Goal: Task Accomplishment & Management: Use online tool/utility

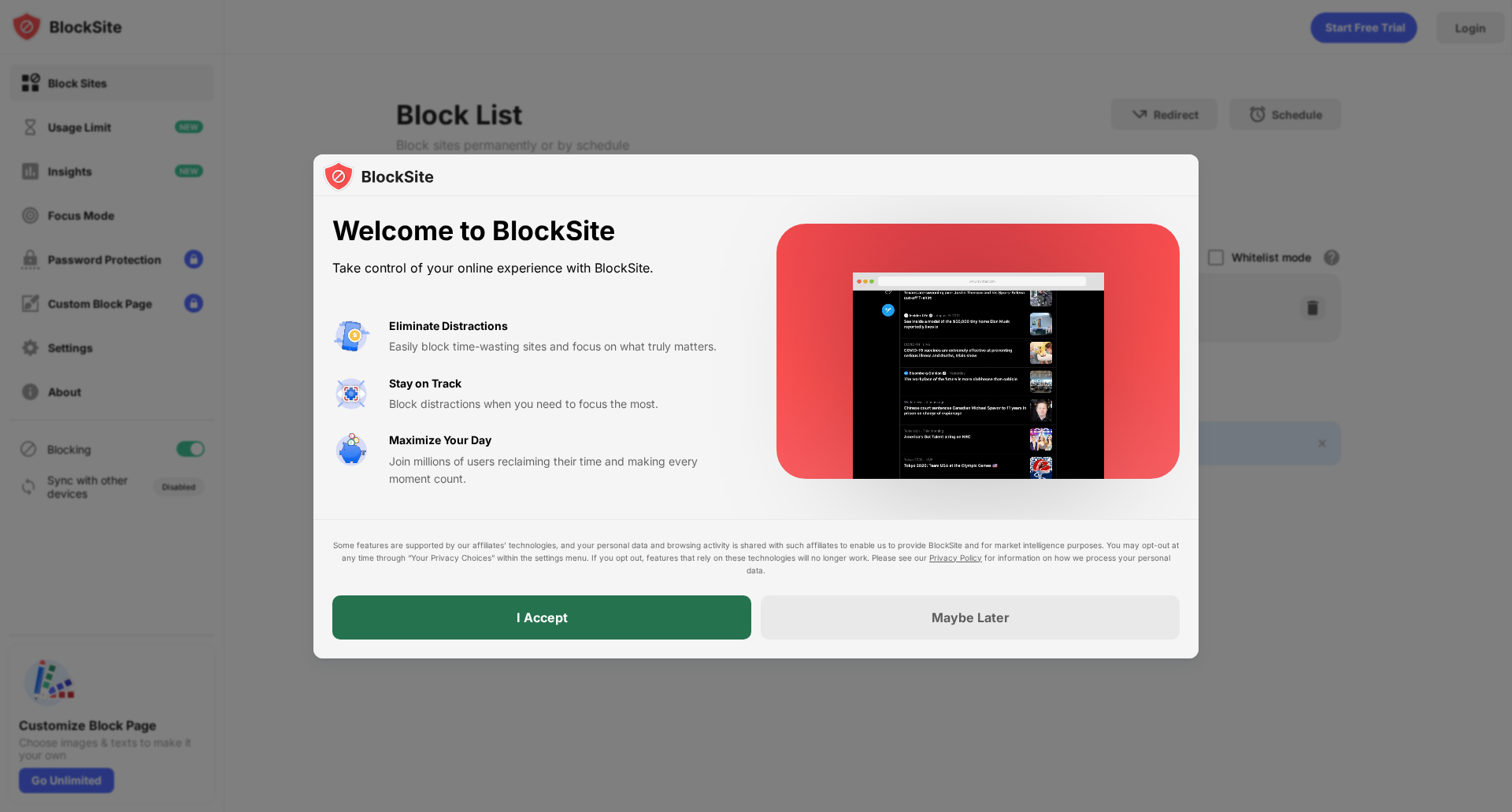
click at [592, 617] on div "I Accept" at bounding box center [542, 617] width 419 height 44
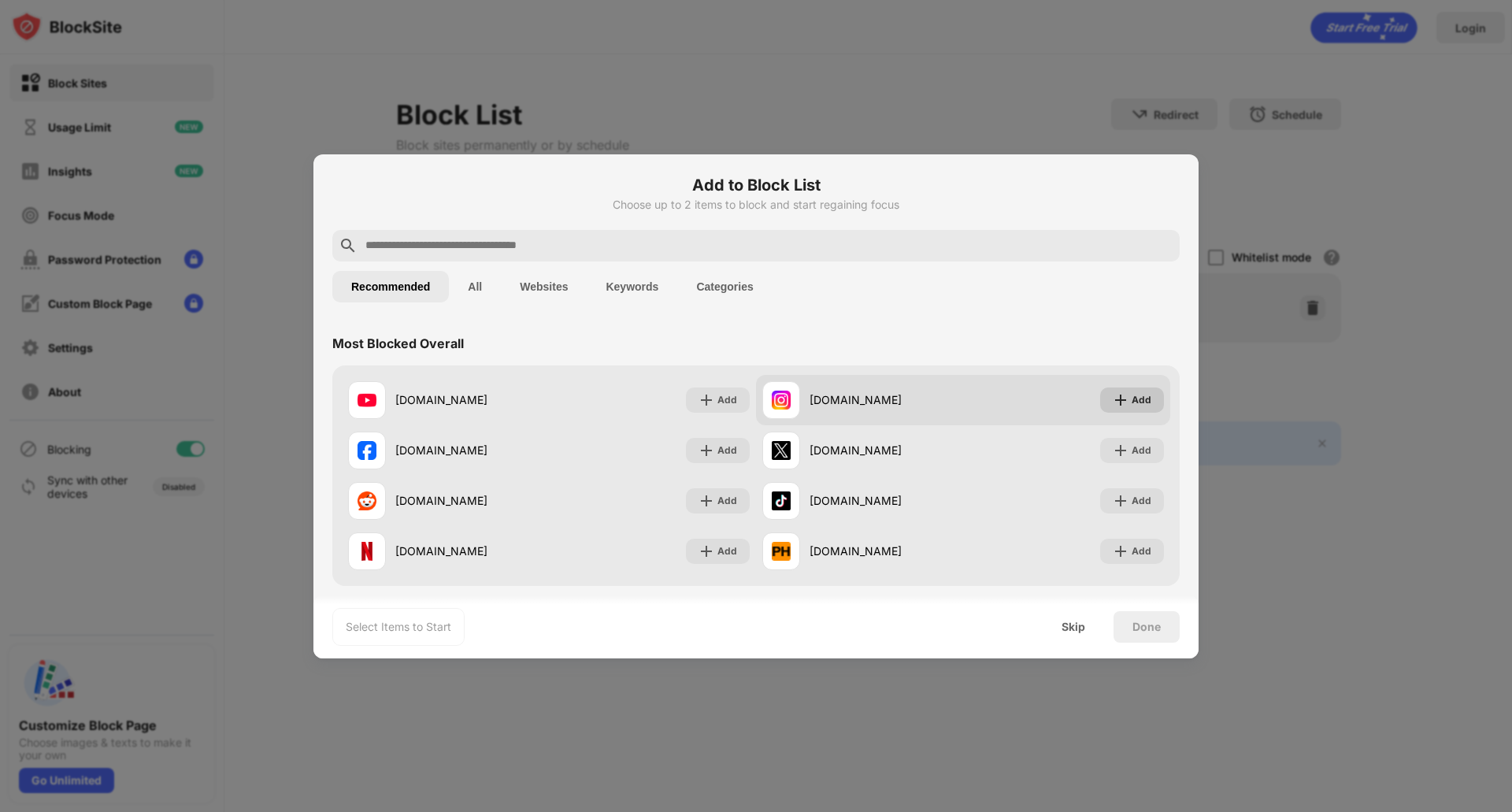
click at [1132, 400] on div "Add" at bounding box center [1141, 400] width 20 height 16
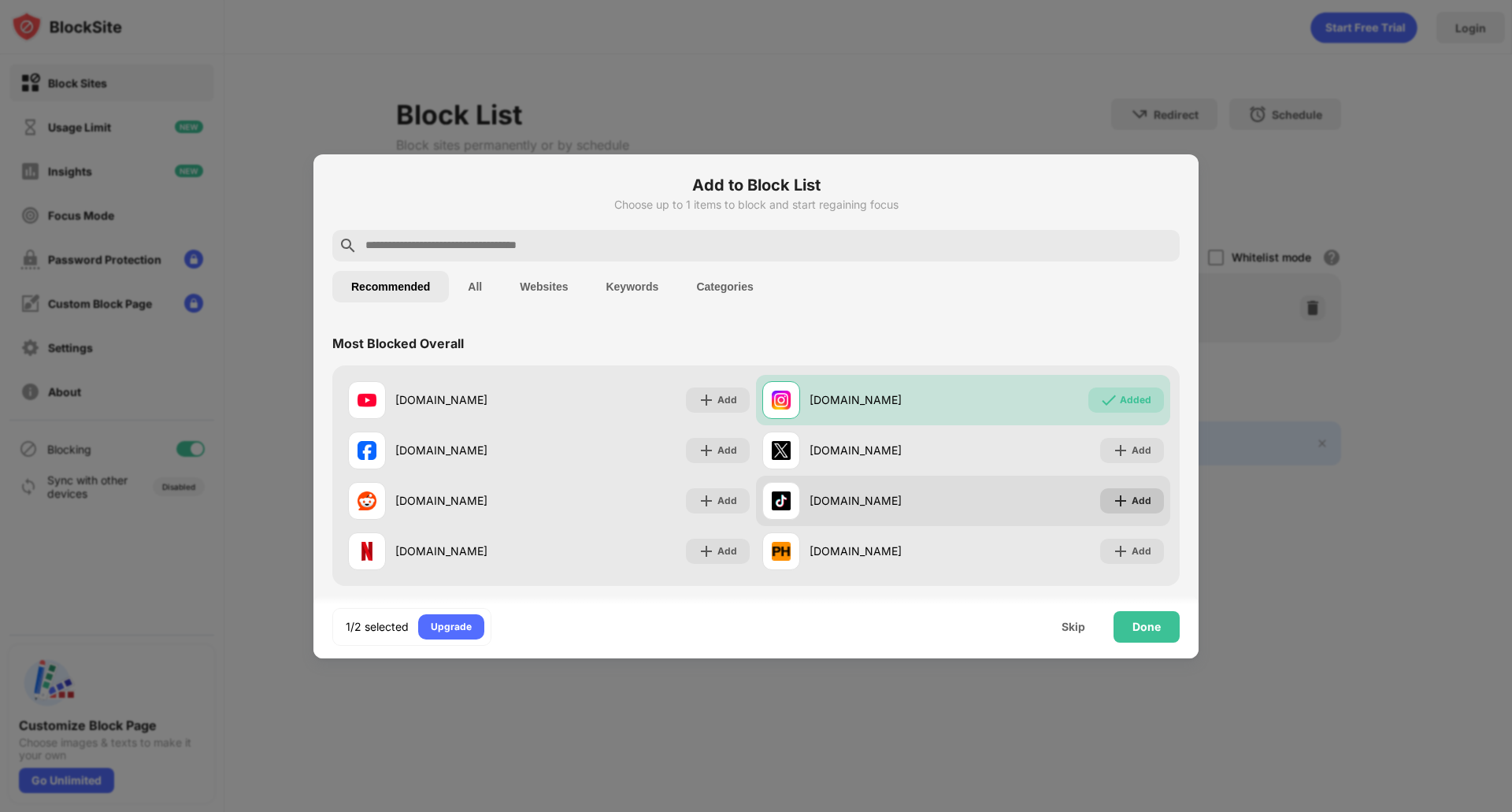
click at [1113, 507] on img at bounding box center [1120, 501] width 16 height 16
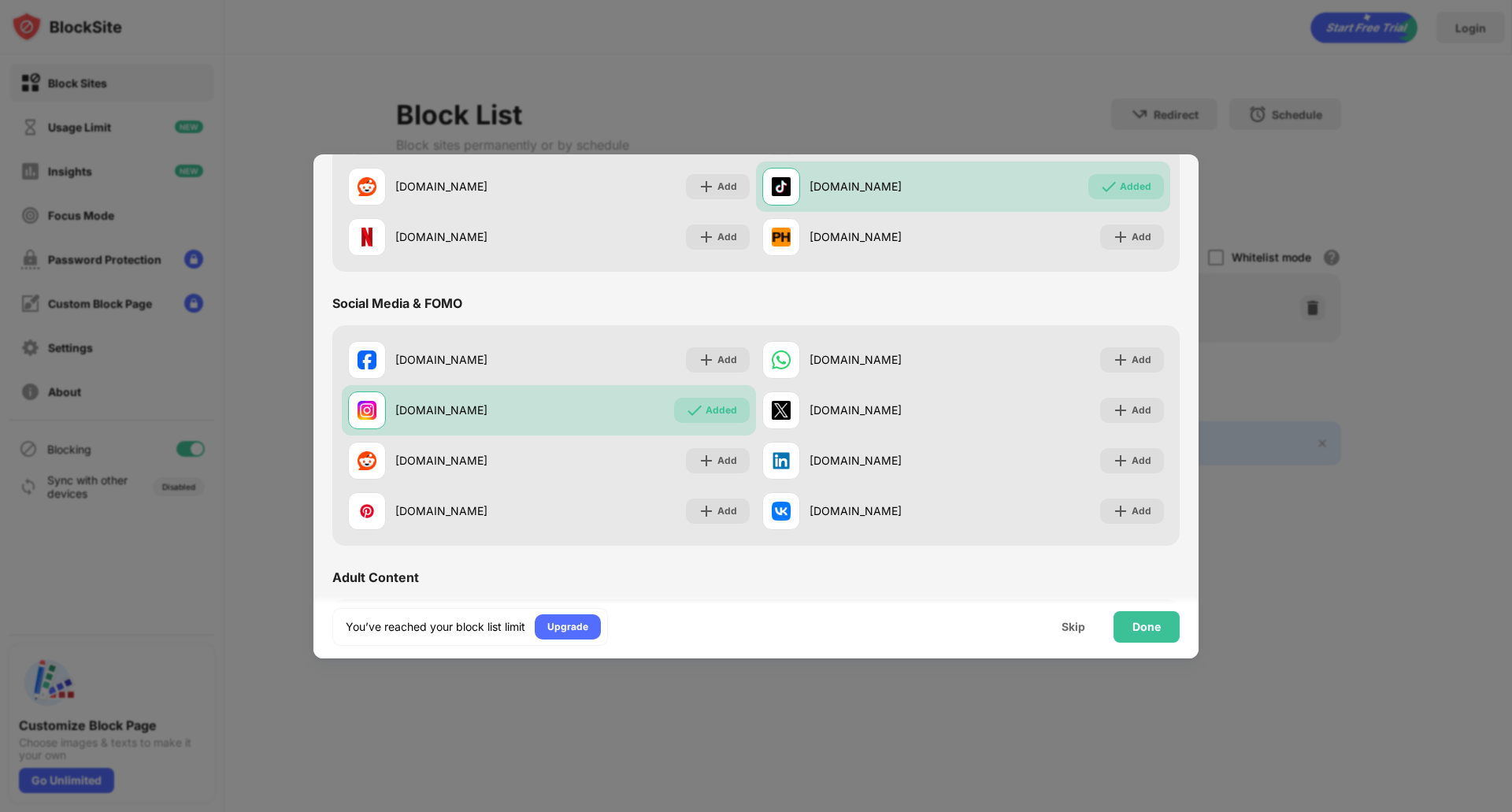
scroll to position [315, 0]
click at [1143, 628] on div "Done" at bounding box center [1146, 627] width 29 height 13
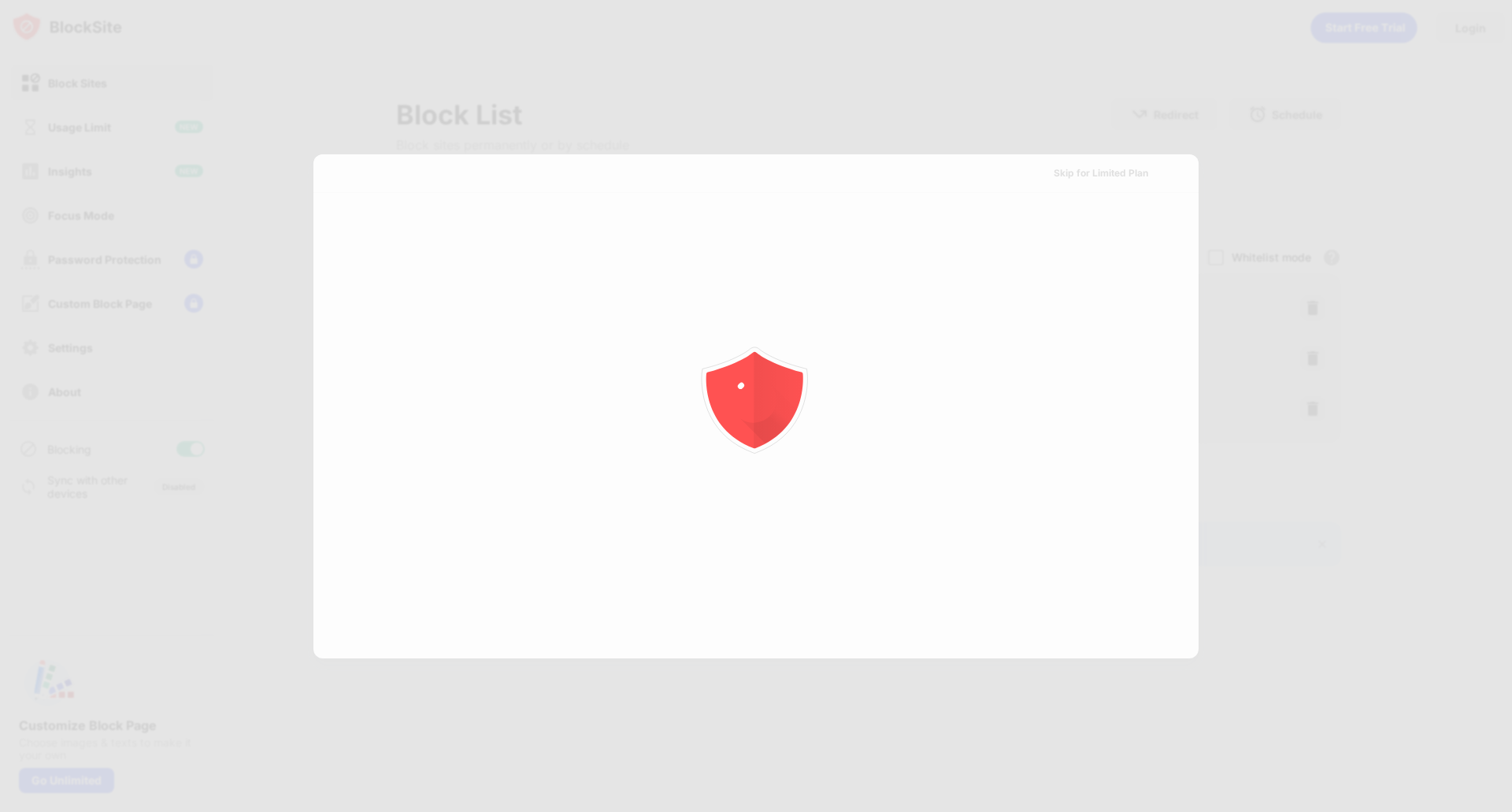
scroll to position [0, 0]
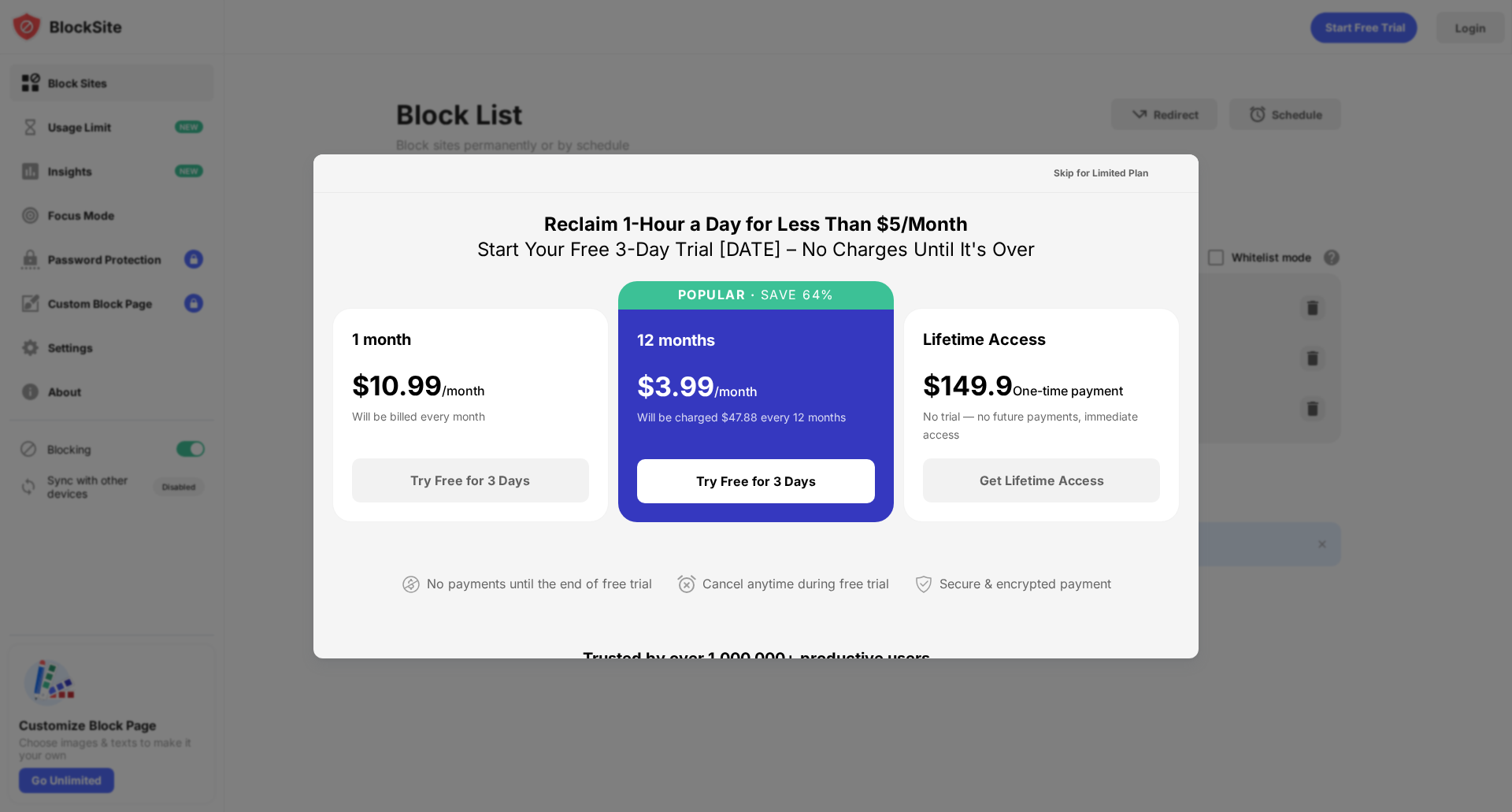
click at [1317, 292] on div at bounding box center [756, 406] width 1512 height 812
click at [1110, 172] on div "Skip for Limited Plan" at bounding box center [1100, 173] width 95 height 16
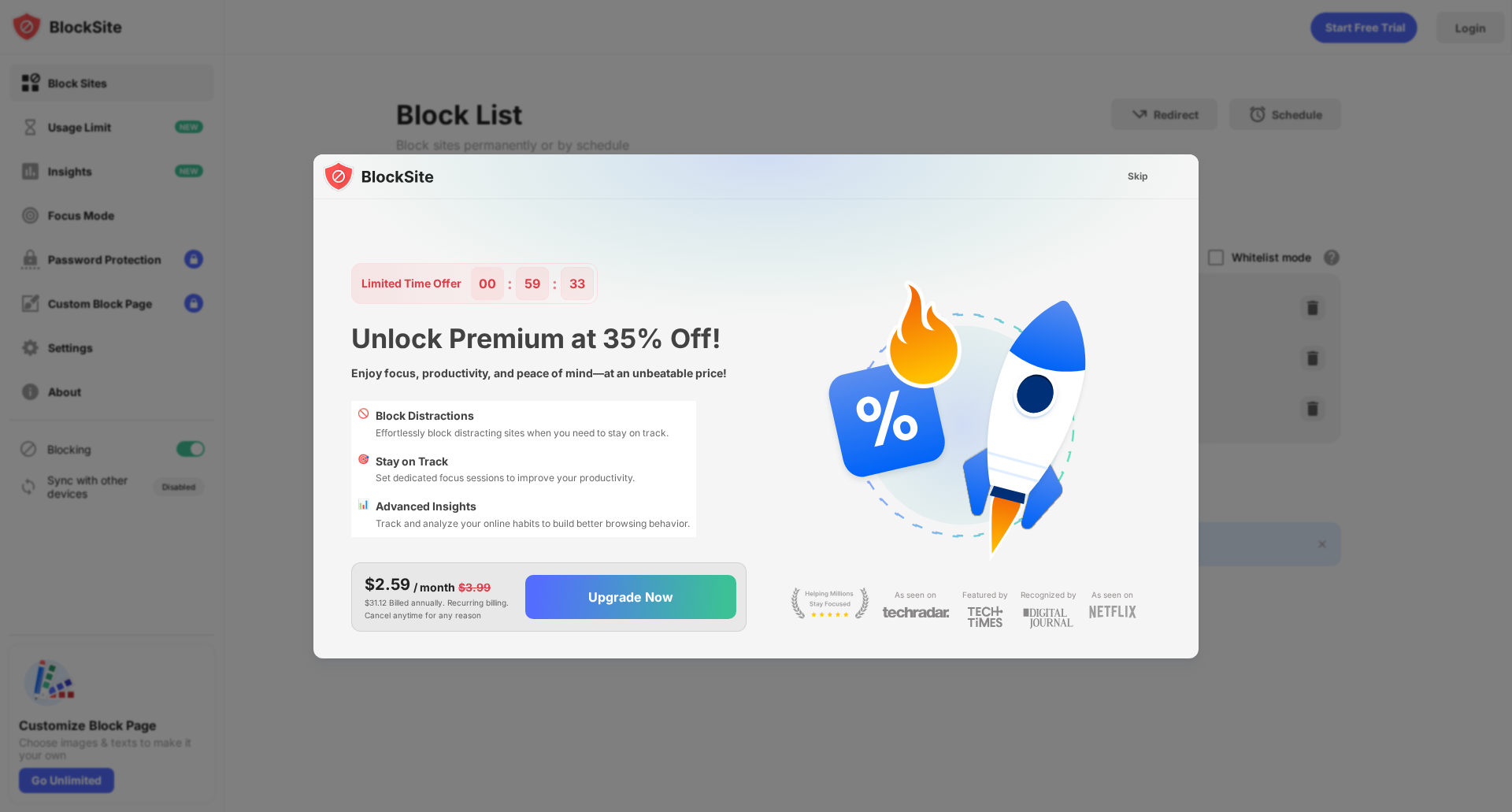
click at [1127, 189] on img at bounding box center [765, 310] width 885 height 312
click at [1146, 181] on div "Skip" at bounding box center [1139, 176] width 21 height 16
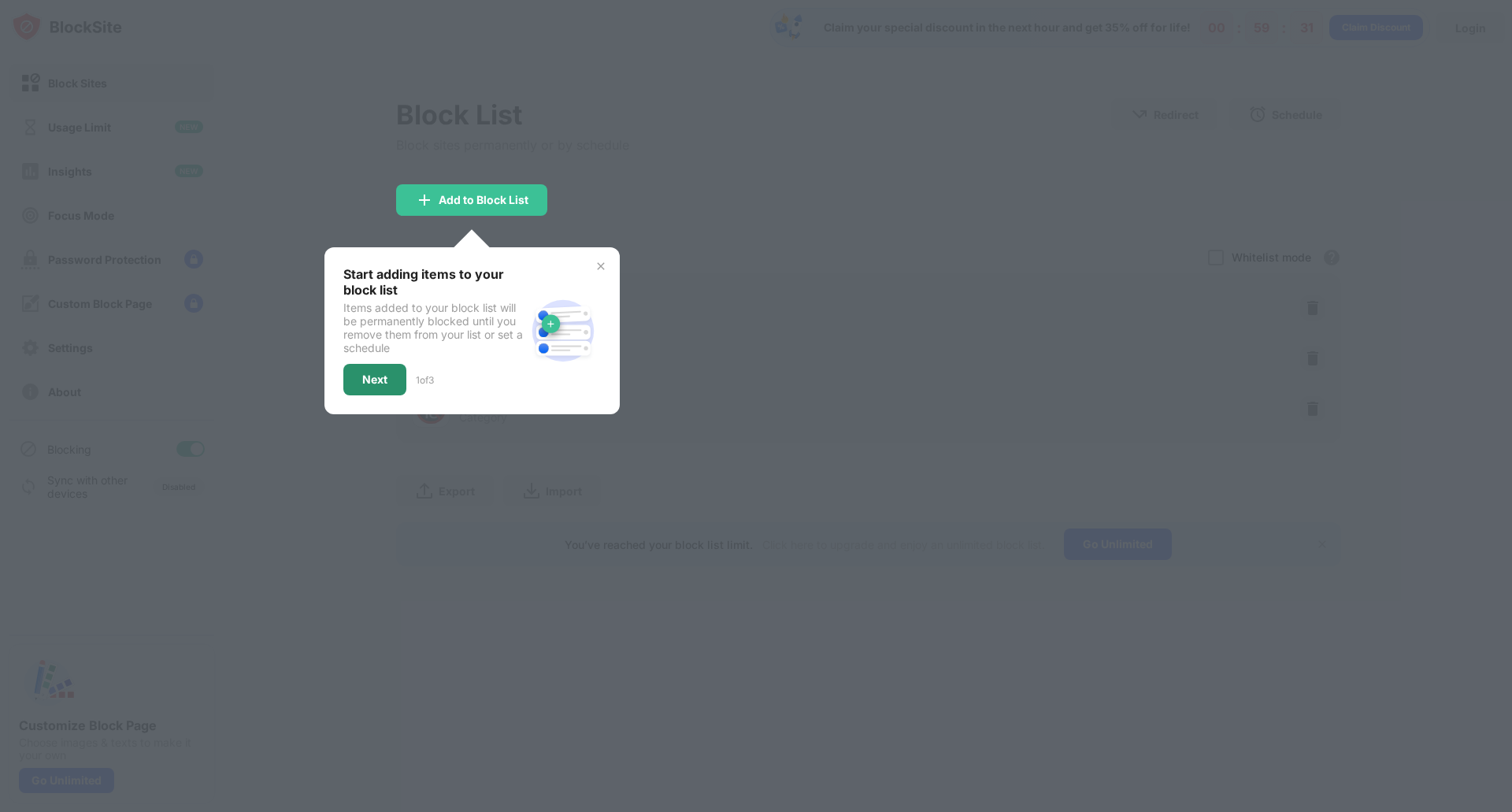
click at [393, 373] on div "Next" at bounding box center [374, 380] width 63 height 31
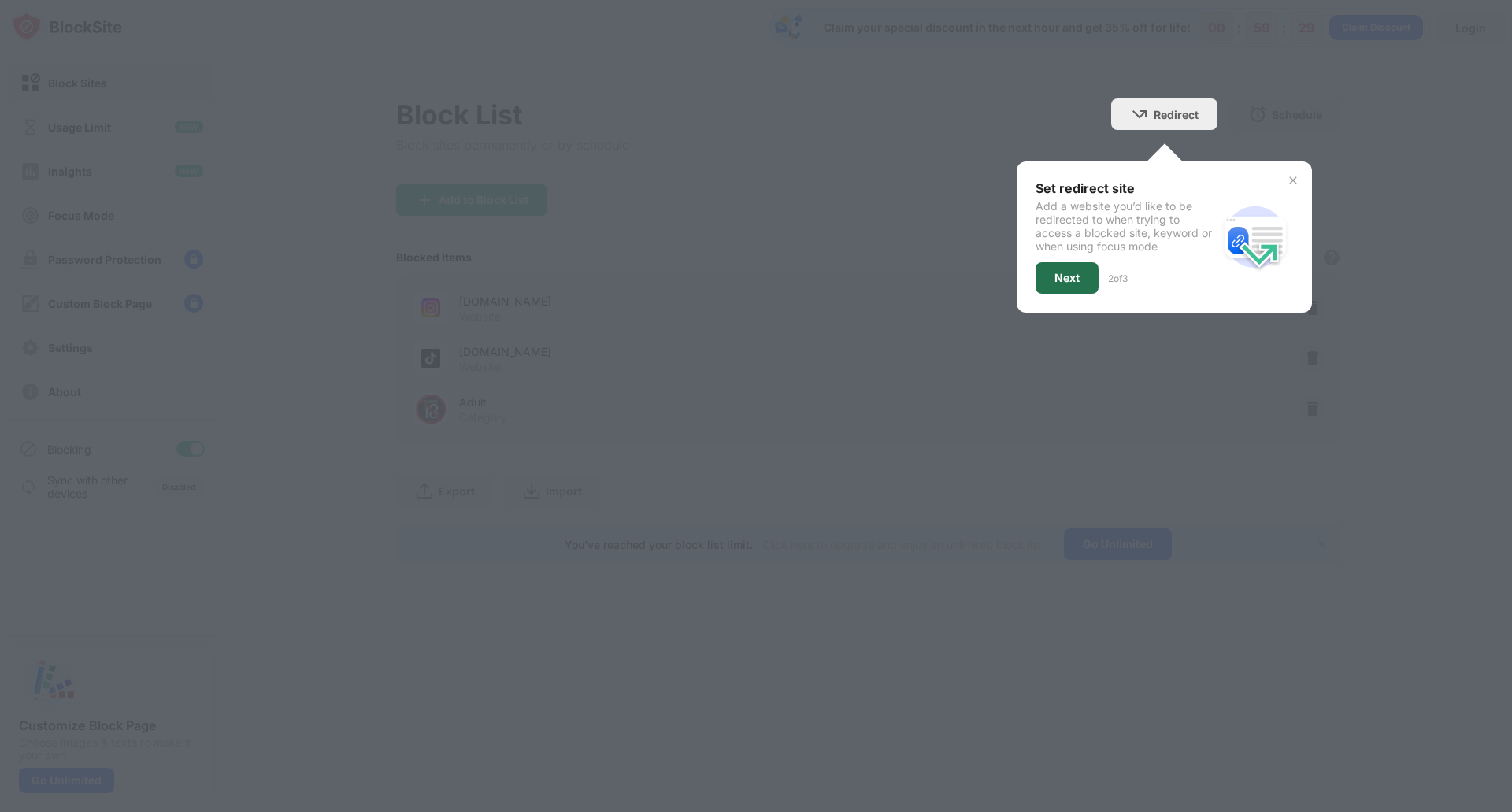
click at [1070, 277] on div "Next" at bounding box center [1066, 278] width 25 height 13
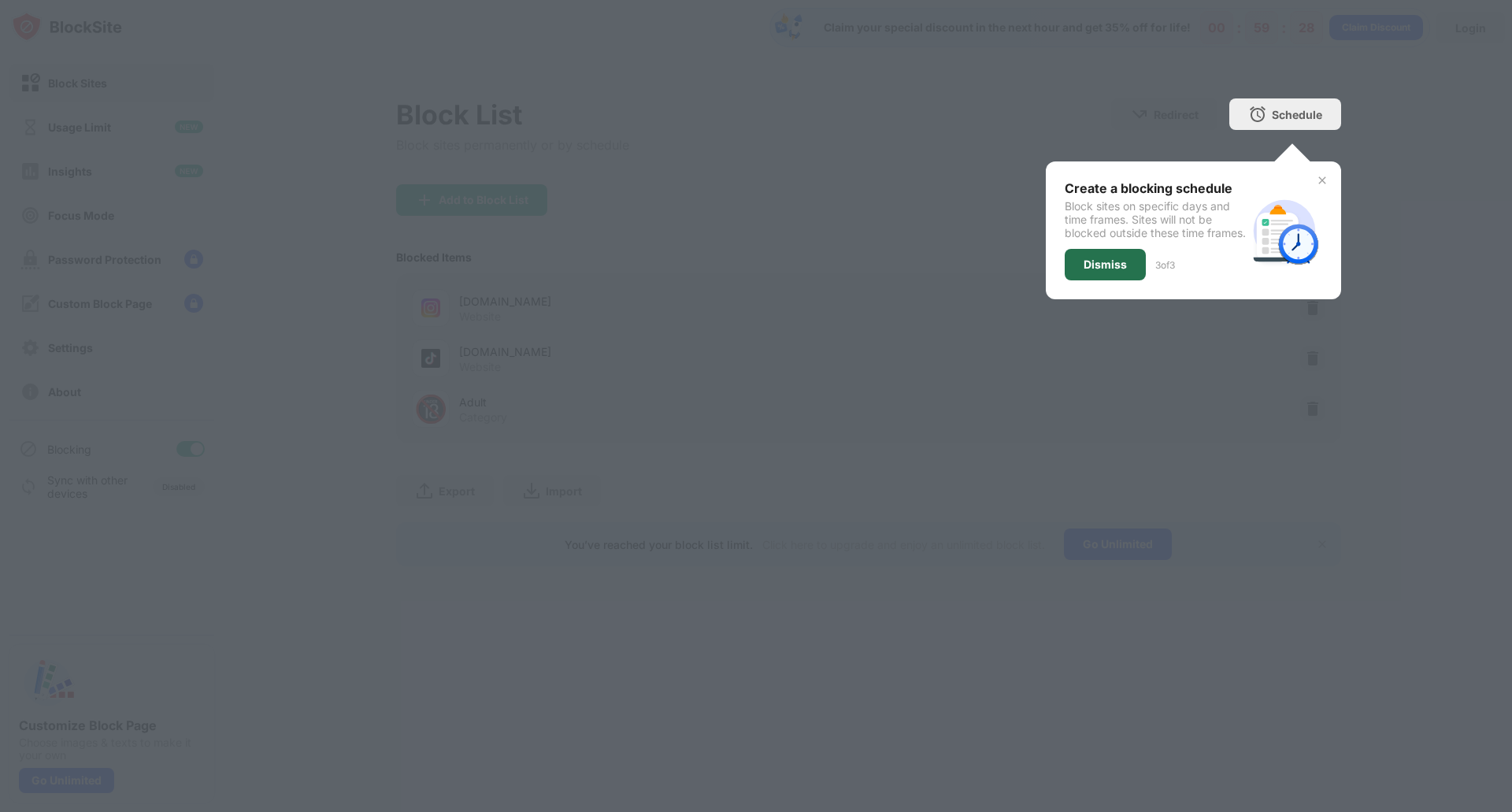
click at [1127, 275] on div "Dismiss" at bounding box center [1105, 265] width 81 height 31
